Goal: Check status: Check status

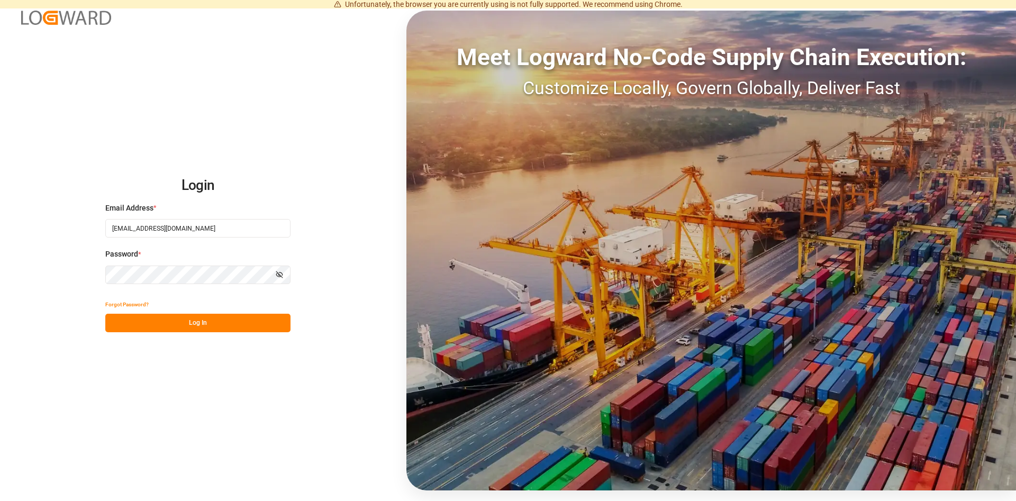
click at [189, 319] on button "Log In" at bounding box center [197, 323] width 185 height 19
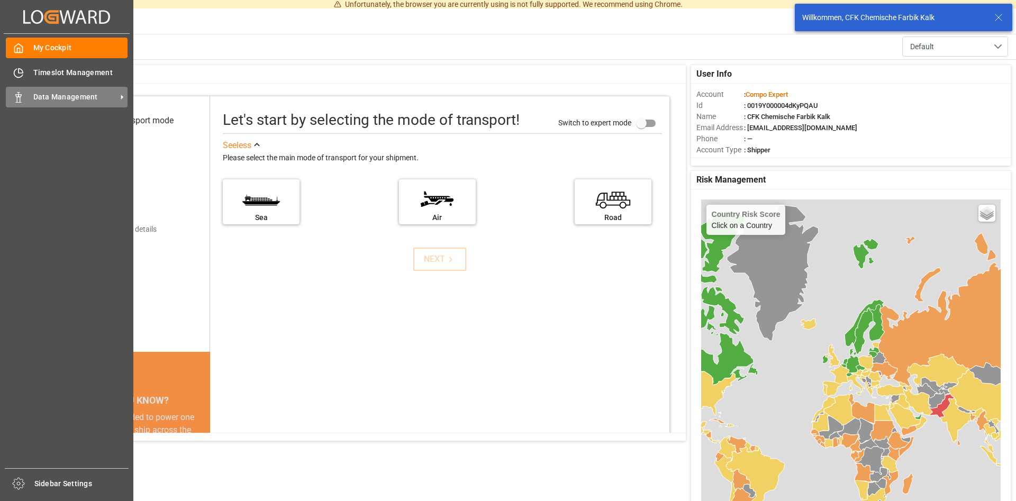
click at [72, 95] on span "Data Management" at bounding box center [75, 97] width 84 height 11
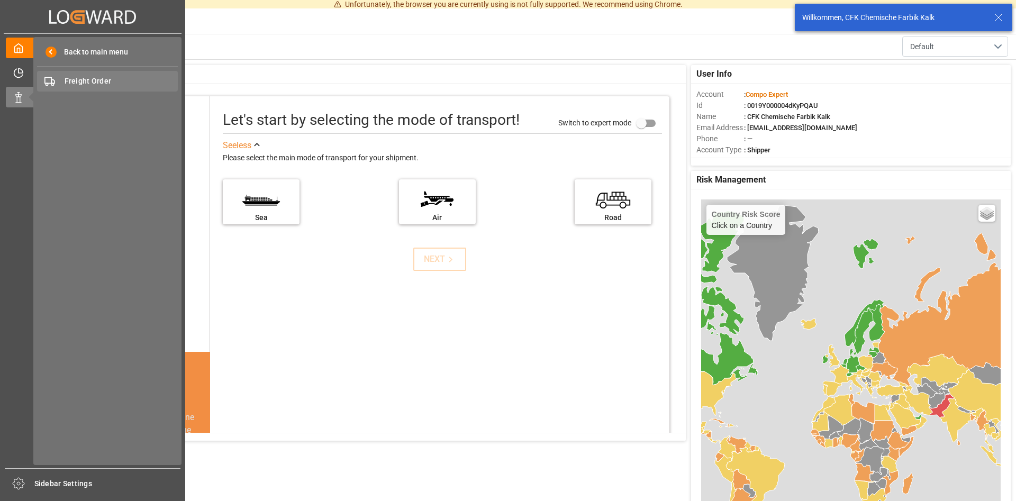
click at [105, 78] on span "Freight Order" at bounding box center [122, 81] width 114 height 11
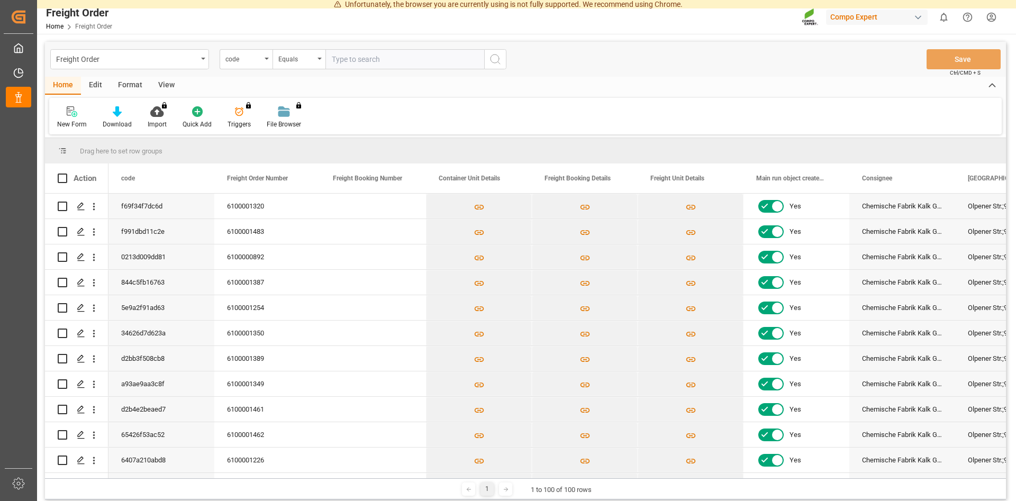
click at [354, 59] on input "text" at bounding box center [404, 59] width 159 height 20
paste input "6100001388"
type input "6100001388"
click at [269, 58] on div "code" at bounding box center [245, 59] width 53 height 20
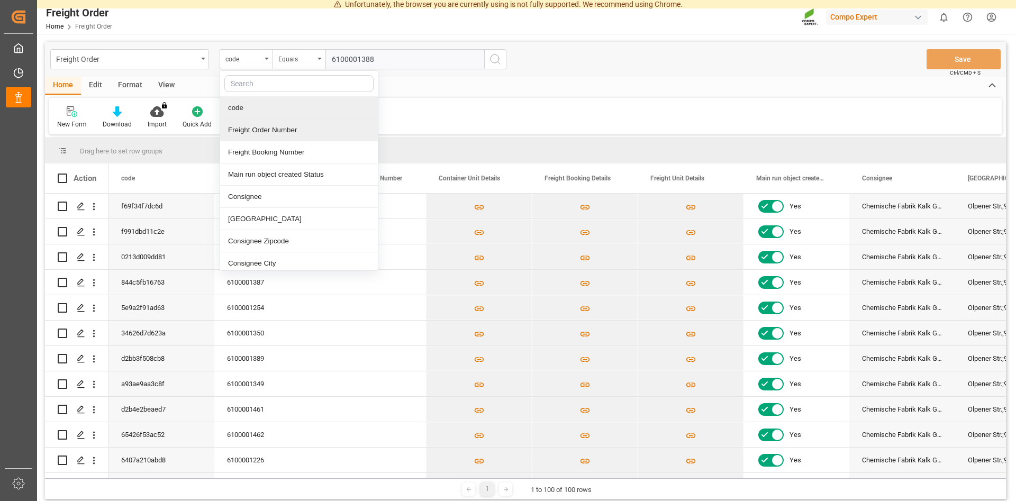
click at [257, 133] on div "Freight Order Number" at bounding box center [299, 130] width 158 height 22
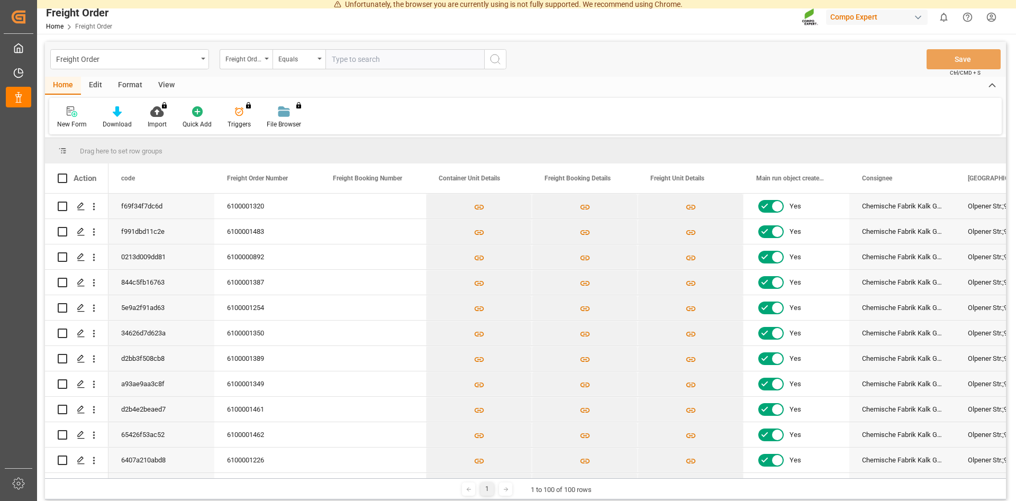
click at [498, 61] on icon "search button" at bounding box center [495, 59] width 13 height 13
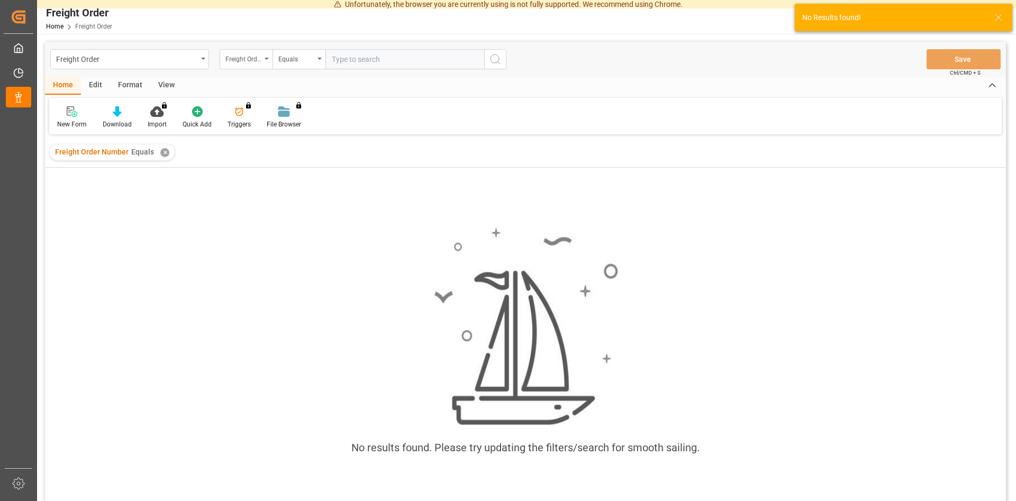
click at [267, 61] on div "Freight Order Number" at bounding box center [245, 59] width 53 height 20
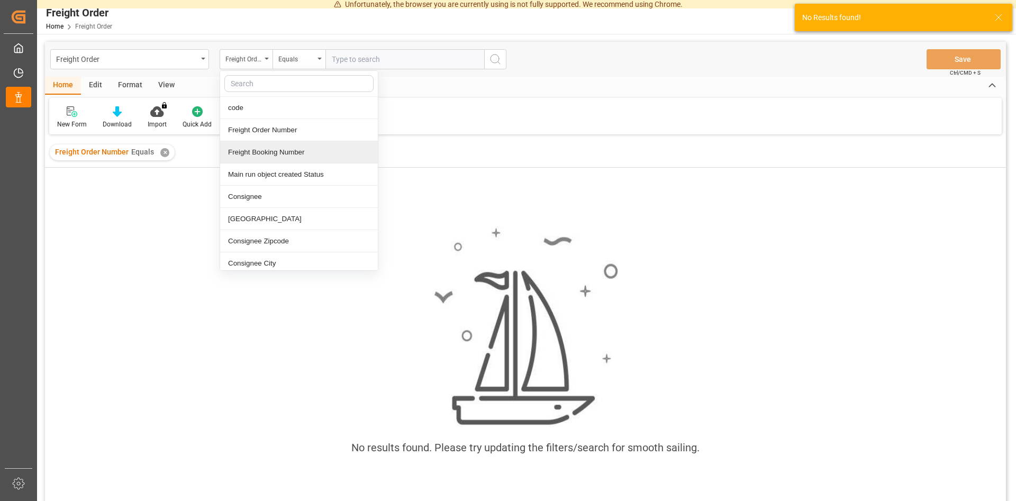
click at [261, 149] on div "Freight Booking Number" at bounding box center [299, 152] width 158 height 22
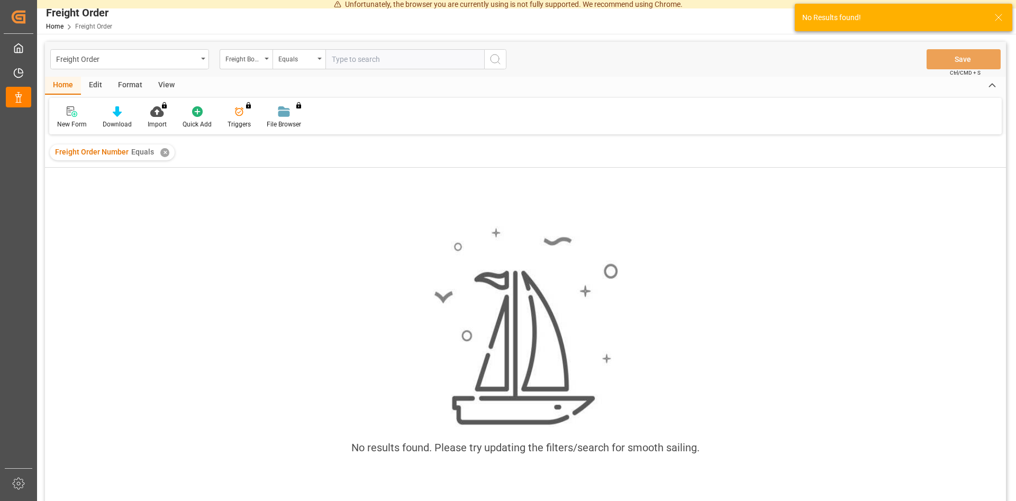
click at [500, 59] on icon "search button" at bounding box center [495, 59] width 13 height 13
click at [299, 154] on div "✕" at bounding box center [303, 152] width 9 height 9
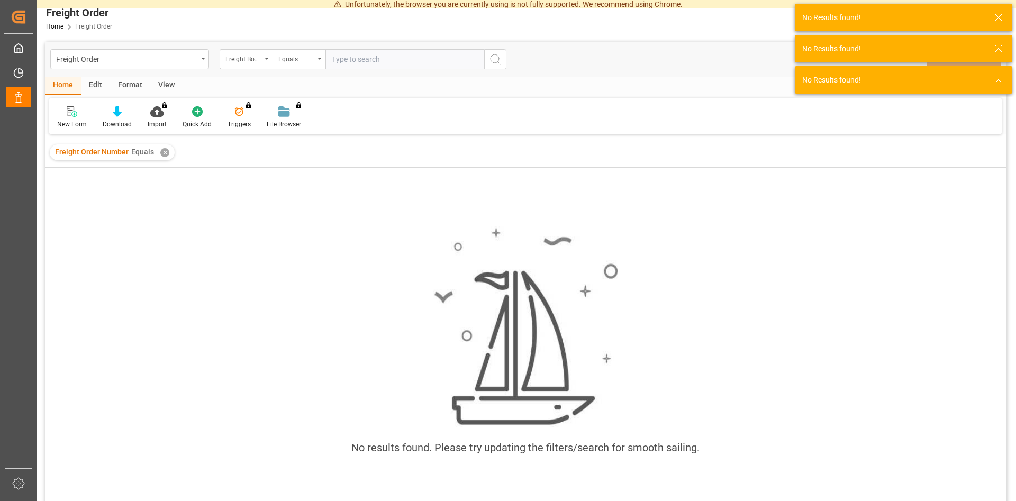
click at [164, 152] on div "✕" at bounding box center [164, 152] width 9 height 9
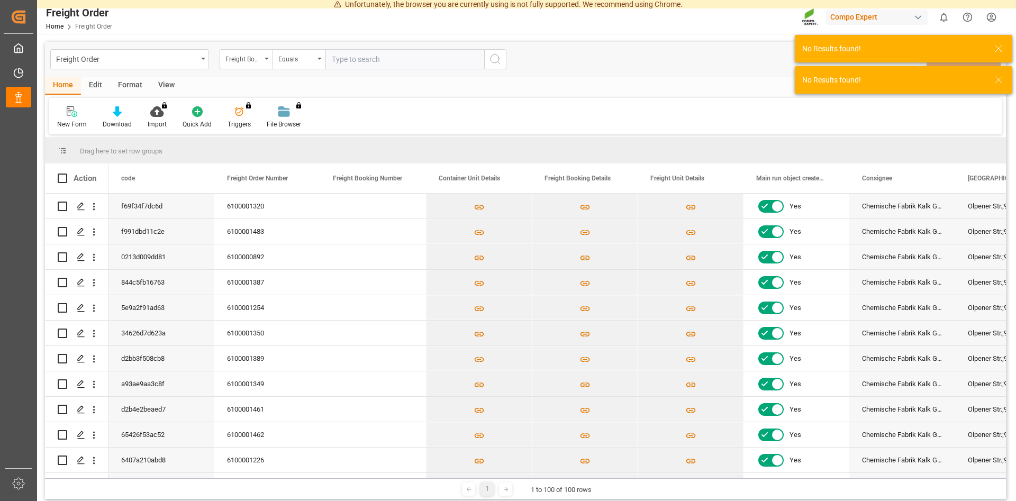
click at [375, 63] on input "text" at bounding box center [404, 59] width 159 height 20
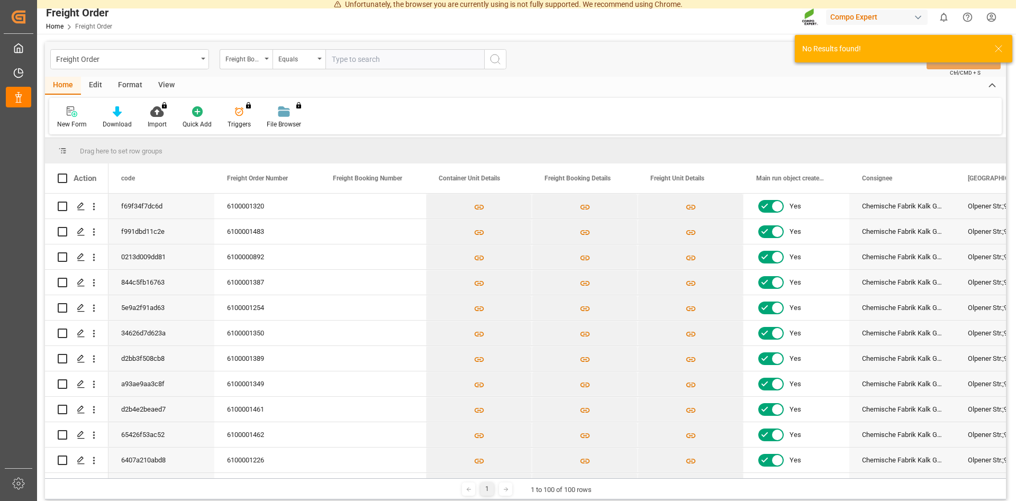
paste input "6100001388"
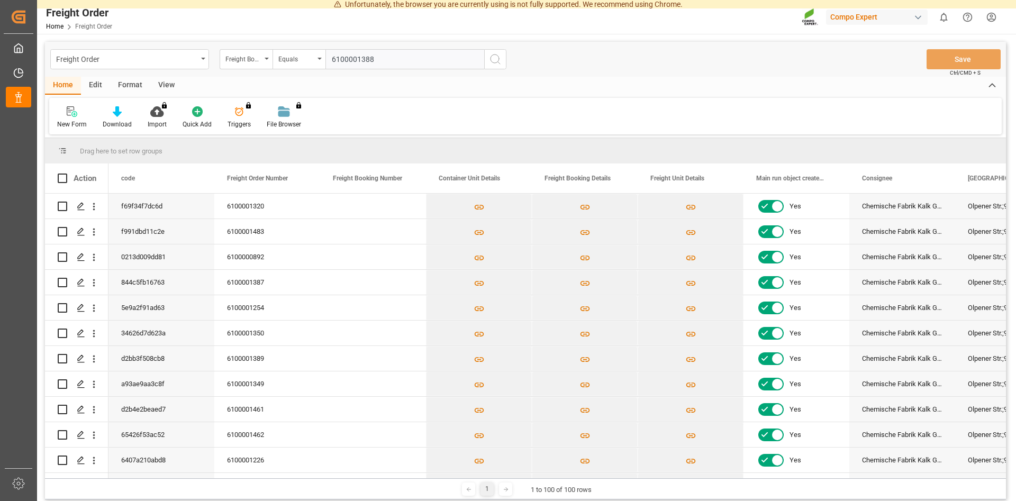
type input "6100001388"
click at [498, 62] on icon "search button" at bounding box center [495, 59] width 13 height 13
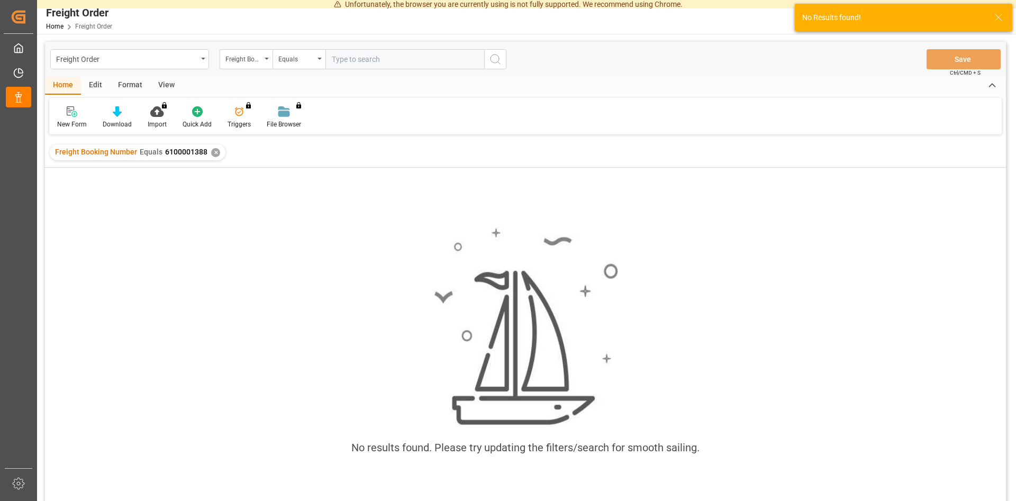
click at [214, 149] on div "✕" at bounding box center [215, 152] width 9 height 9
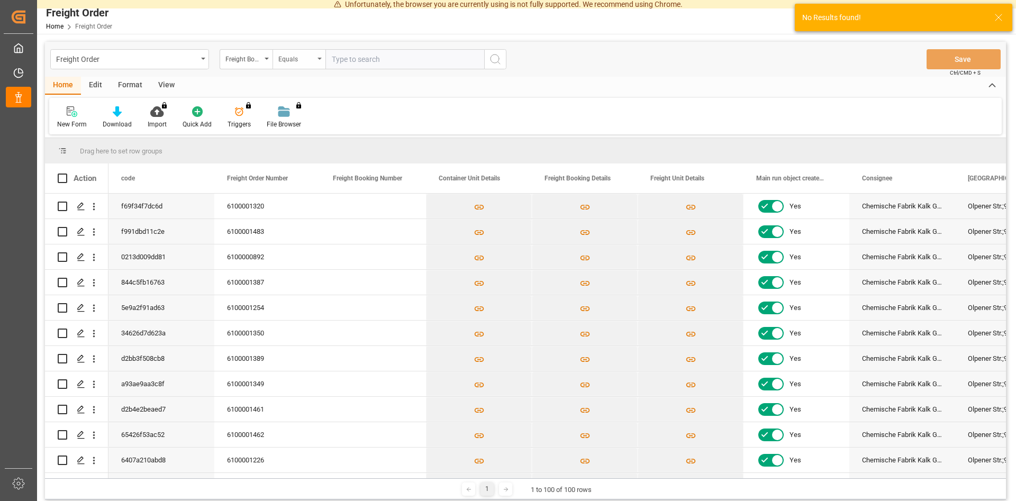
click at [318, 60] on div "Equals" at bounding box center [298, 59] width 53 height 20
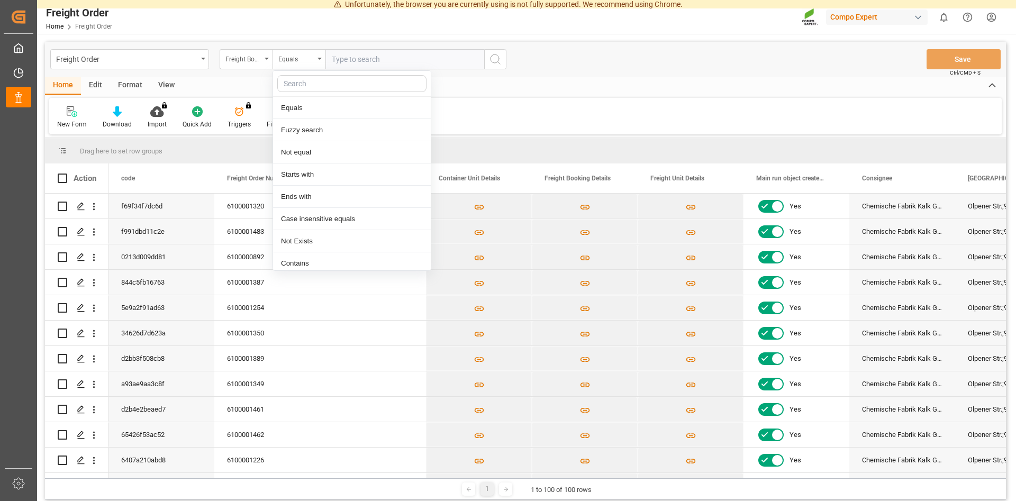
click at [505, 89] on div "Home Edit Format View" at bounding box center [525, 86] width 960 height 18
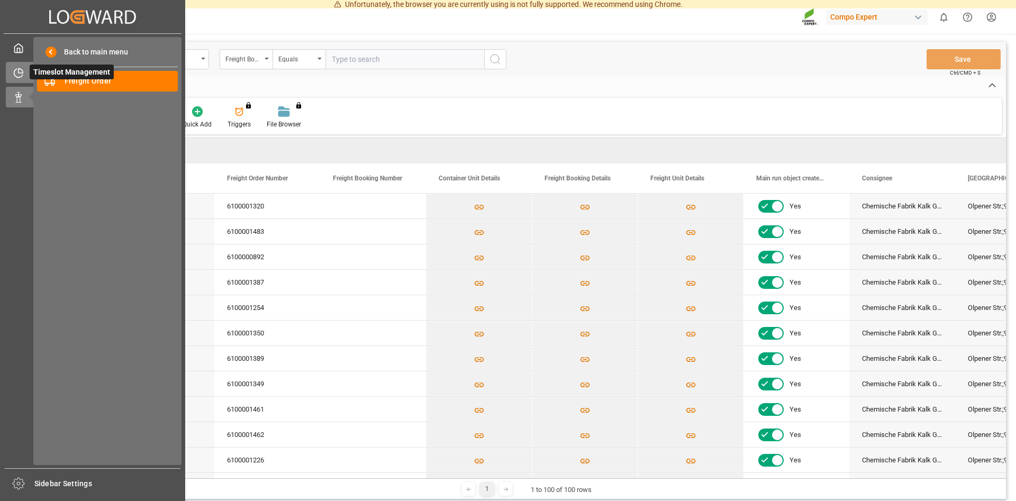
click at [18, 70] on icon at bounding box center [18, 73] width 11 height 11
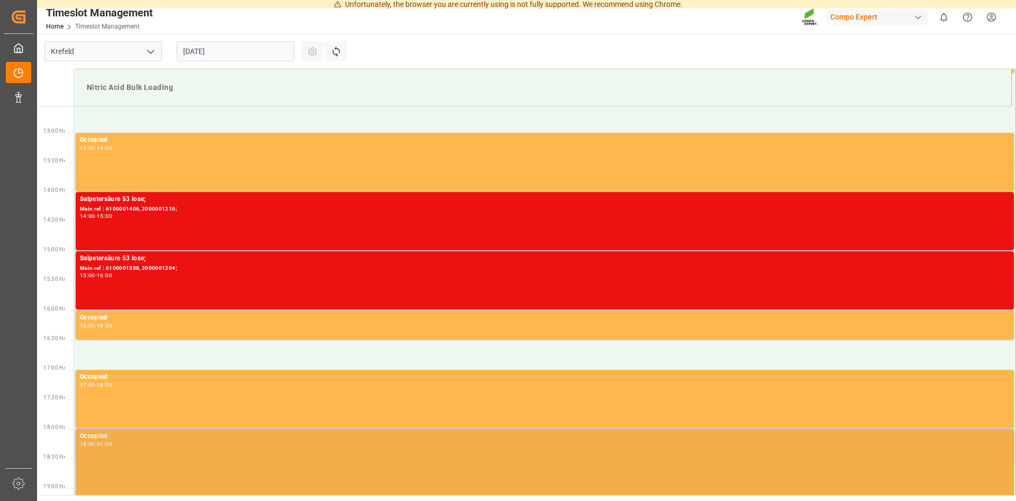
scroll to position [822, 0]
